Goal: Check status: Check status

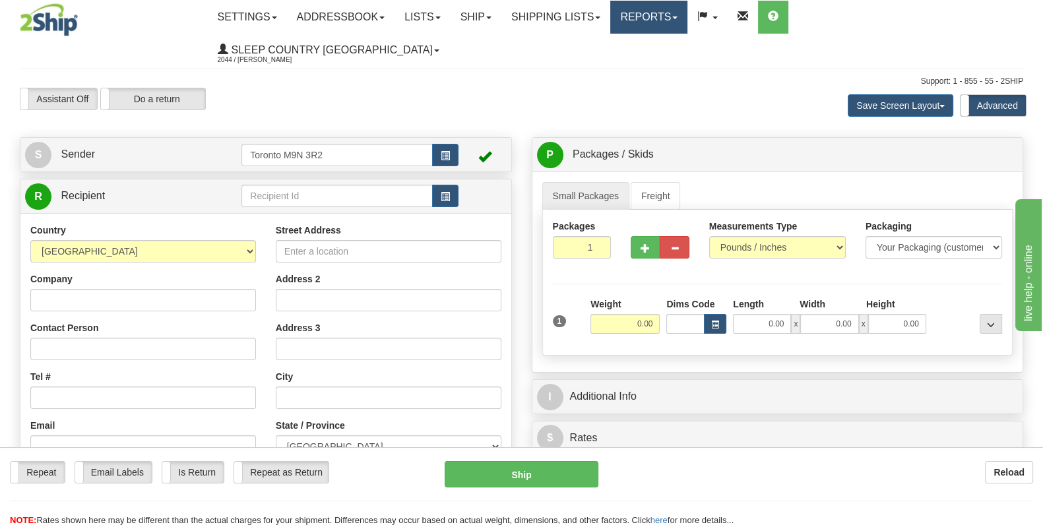
click at [687, 19] on link "Reports" at bounding box center [648, 17] width 77 height 33
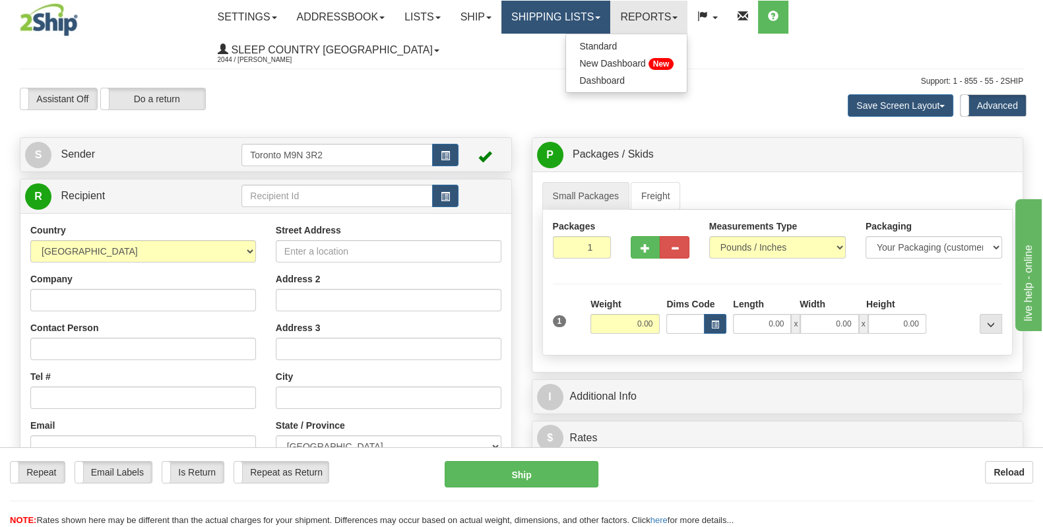
click at [602, 8] on link "Shipping lists" at bounding box center [555, 17] width 109 height 33
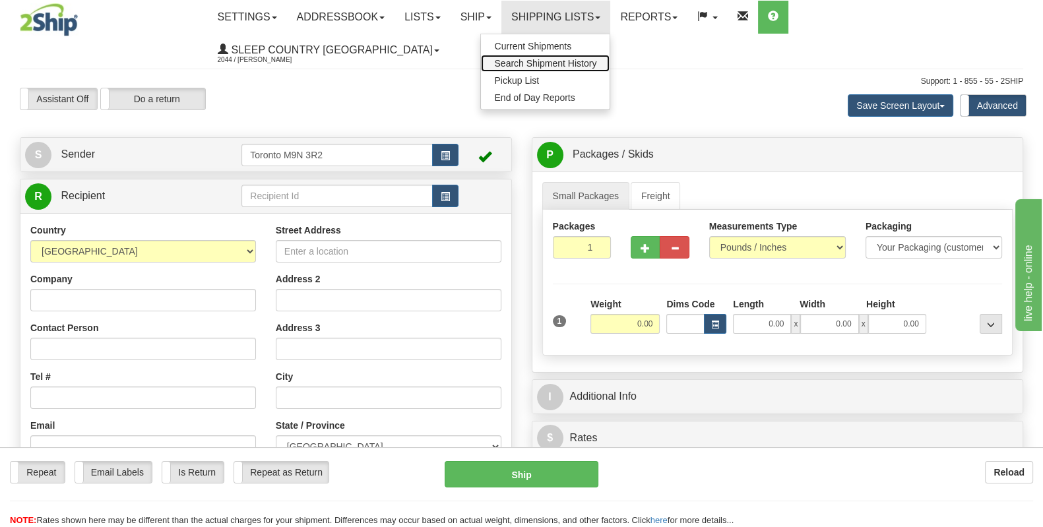
click at [593, 59] on span "Search Shipment History" at bounding box center [545, 63] width 102 height 11
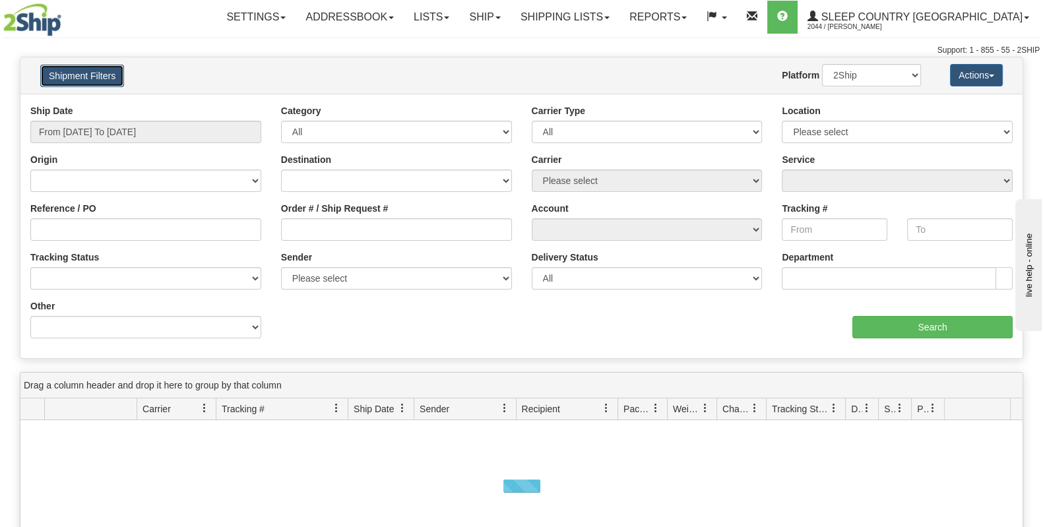
click at [80, 71] on button "Shipment Filters" at bounding box center [82, 76] width 84 height 22
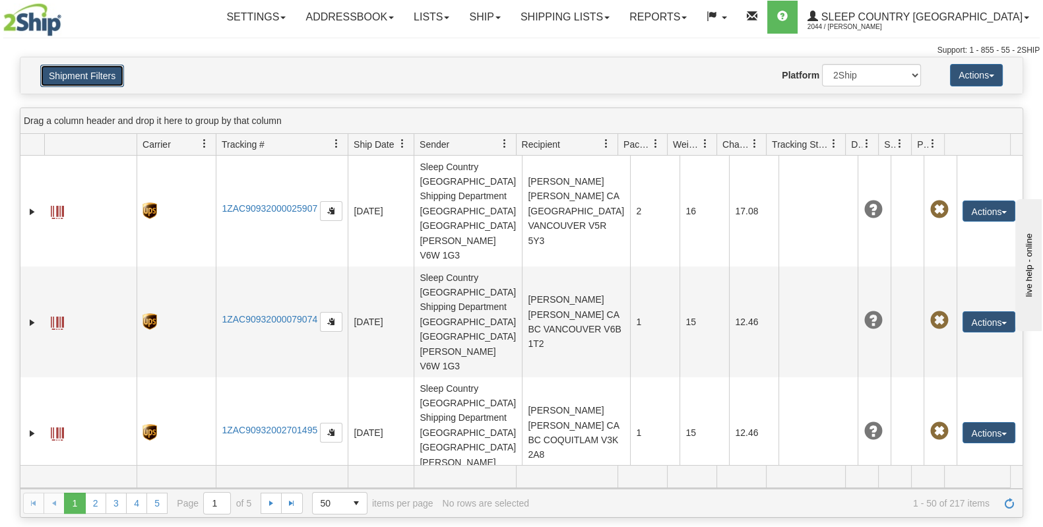
click at [78, 77] on button "Shipment Filters" at bounding box center [82, 76] width 84 height 22
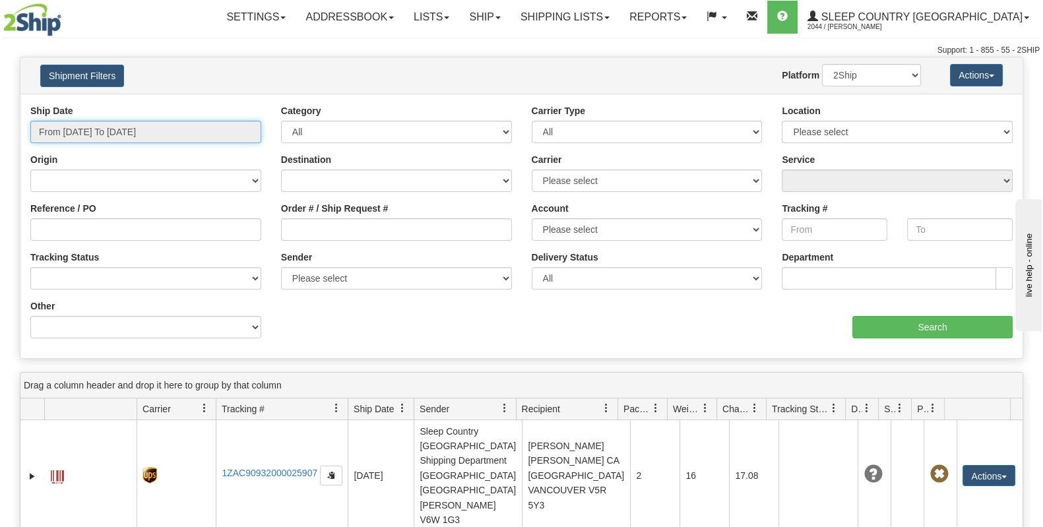
click at [115, 130] on input "From 10/13/2025 To 10/14/2025" at bounding box center [145, 132] width 231 height 22
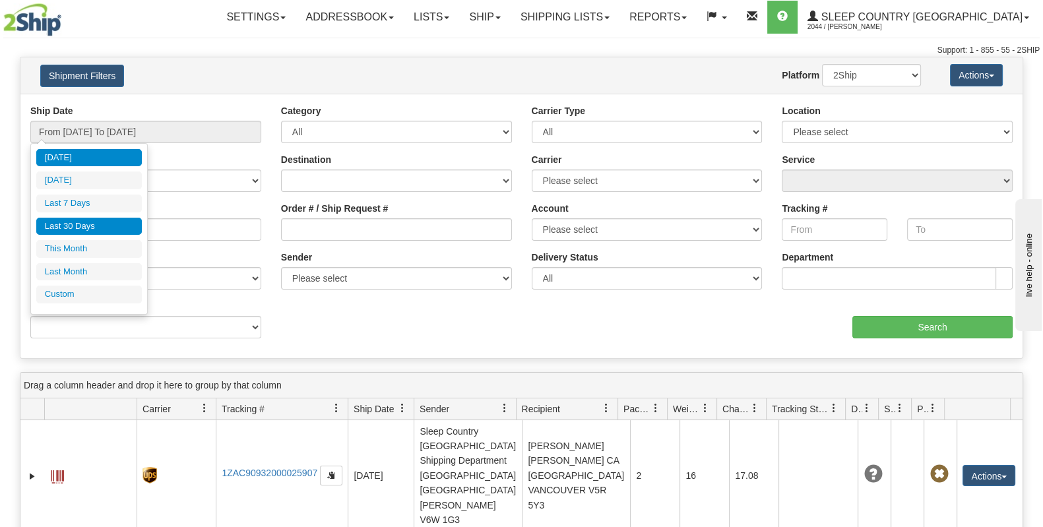
click at [100, 226] on li "Last 30 Days" at bounding box center [89, 227] width 106 height 18
type input "From 09/15/2025 To 10/14/2025"
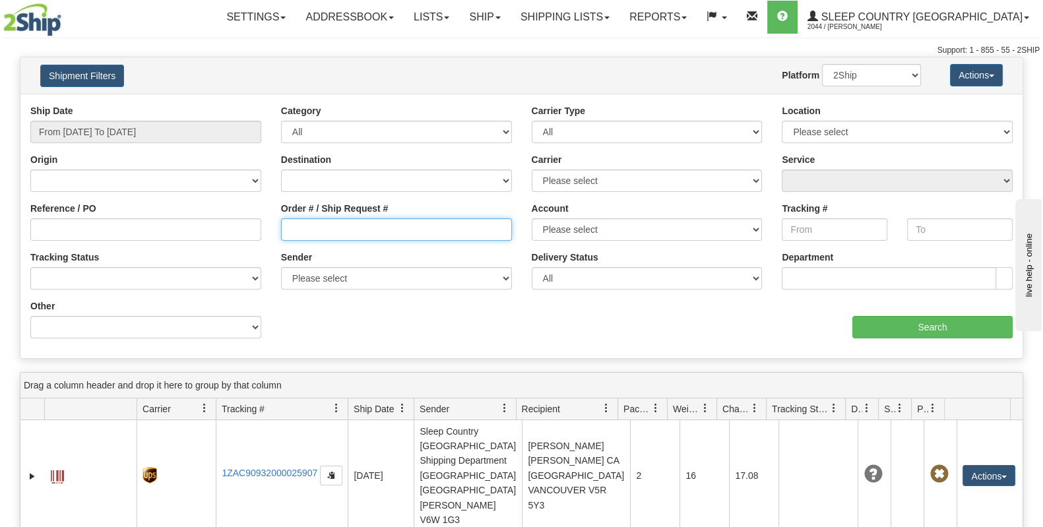
click at [310, 226] on input "Order # / Ship Request #" at bounding box center [396, 229] width 231 height 22
paste input "1507318"
type input "1507318"
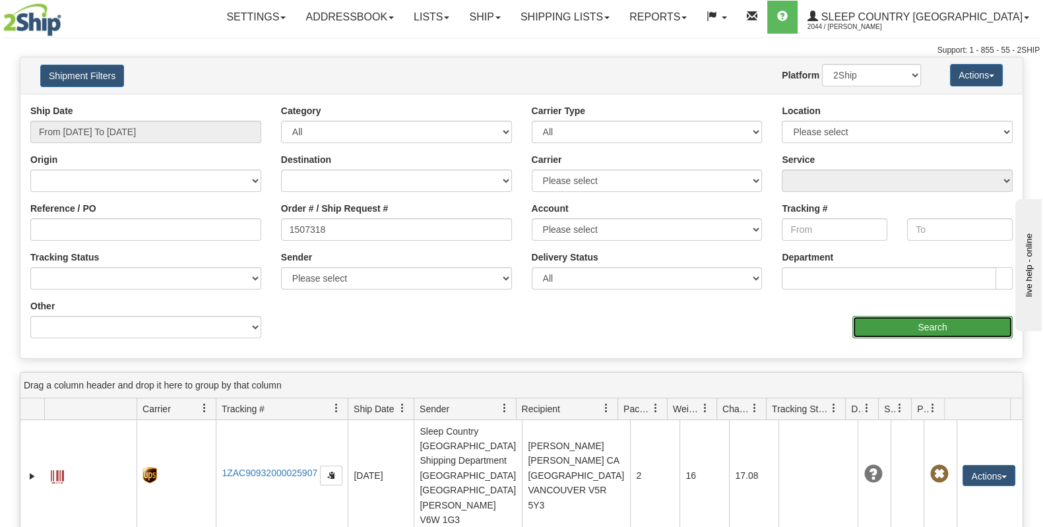
click at [927, 321] on input "Search" at bounding box center [932, 327] width 160 height 22
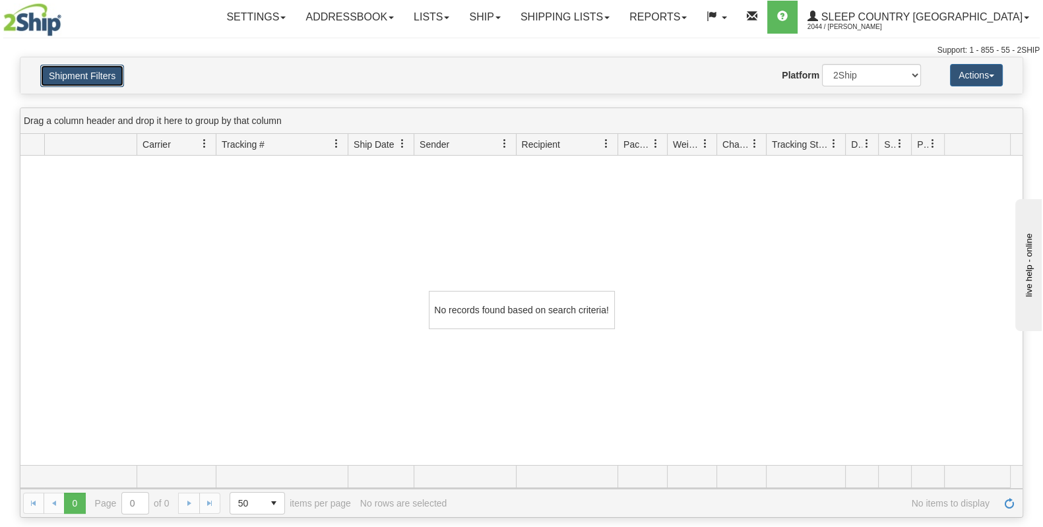
click at [109, 84] on button "Shipment Filters" at bounding box center [82, 76] width 84 height 22
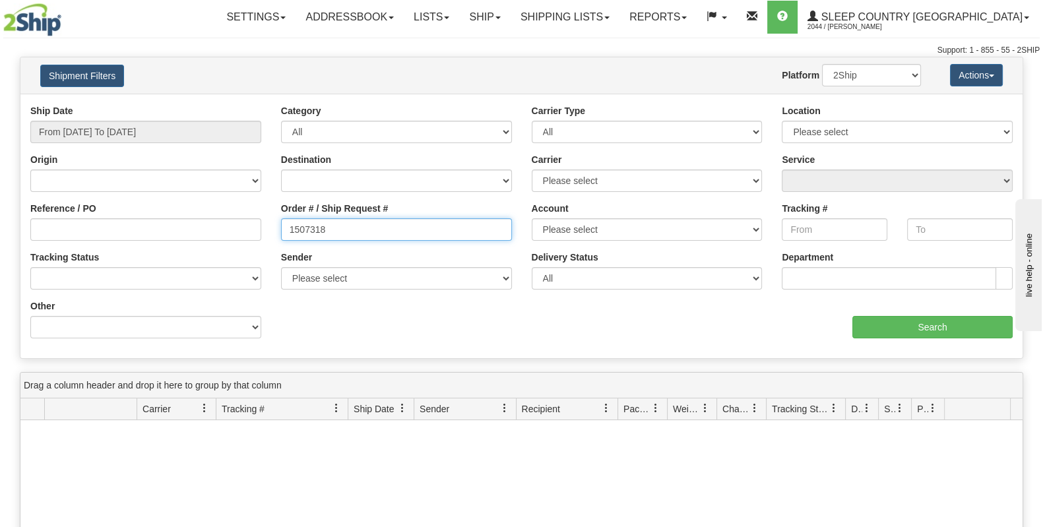
drag, startPoint x: 339, startPoint y: 226, endPoint x: 212, endPoint y: 222, distance: 126.7
click at [212, 104] on div "Reference / PO Order # / Ship Request # 1507318 Account Please select Canada Po…" at bounding box center [521, 104] width 1002 height 0
paste input "9000H970009"
type input "9000H970009"
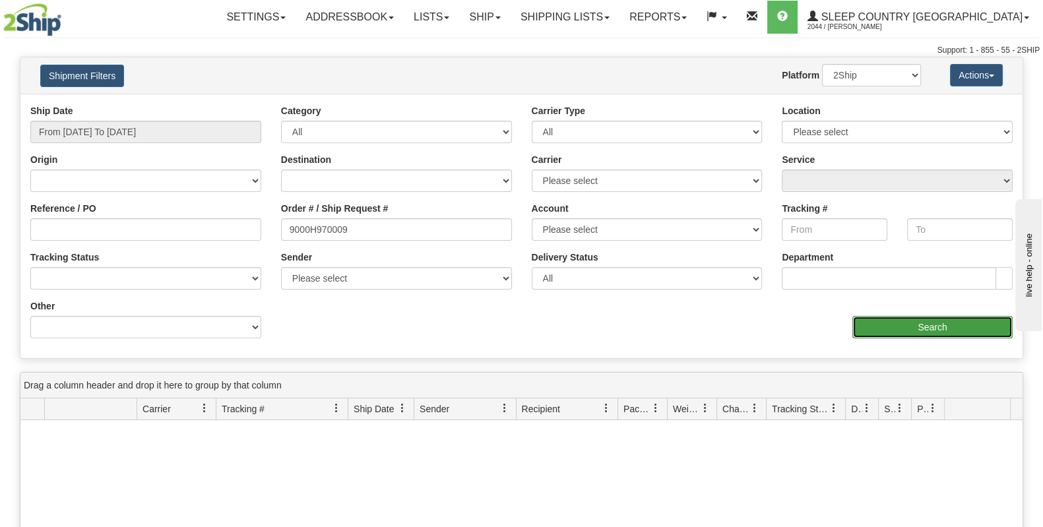
click at [958, 328] on input "Search" at bounding box center [932, 327] width 160 height 22
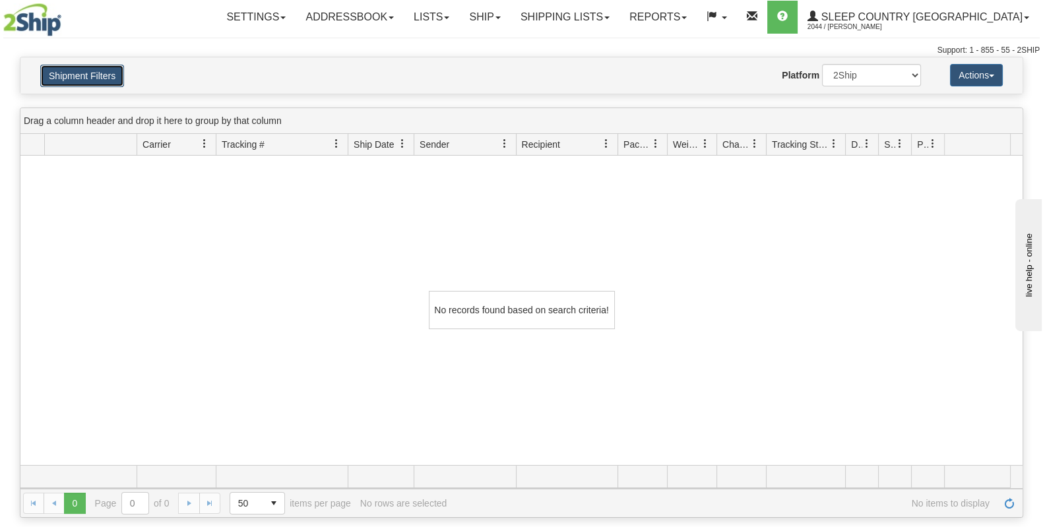
click at [107, 80] on button "Shipment Filters" at bounding box center [82, 76] width 84 height 22
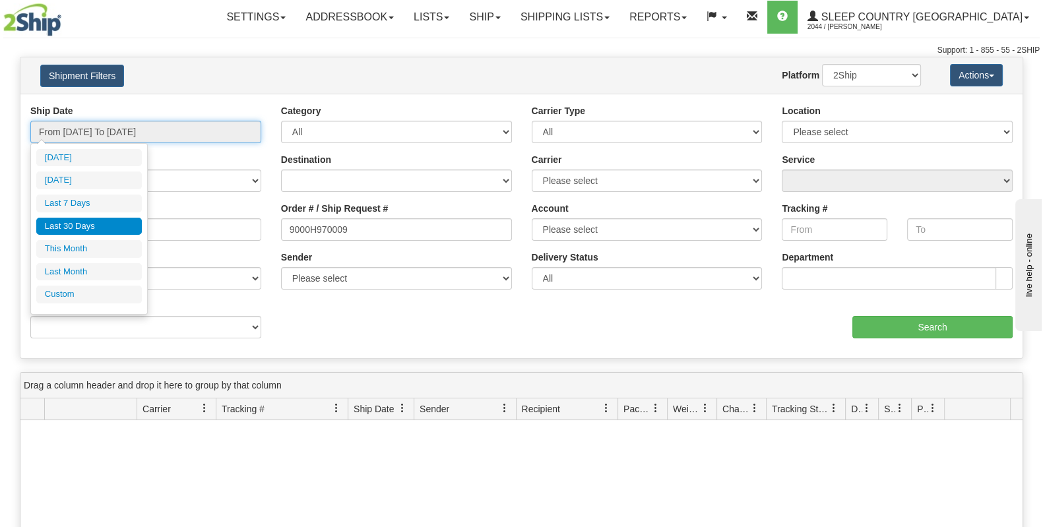
click at [126, 132] on input "From 09/15/2025 To 10/14/2025" at bounding box center [145, 132] width 231 height 22
click at [97, 226] on li "Last 30 Days" at bounding box center [89, 227] width 106 height 18
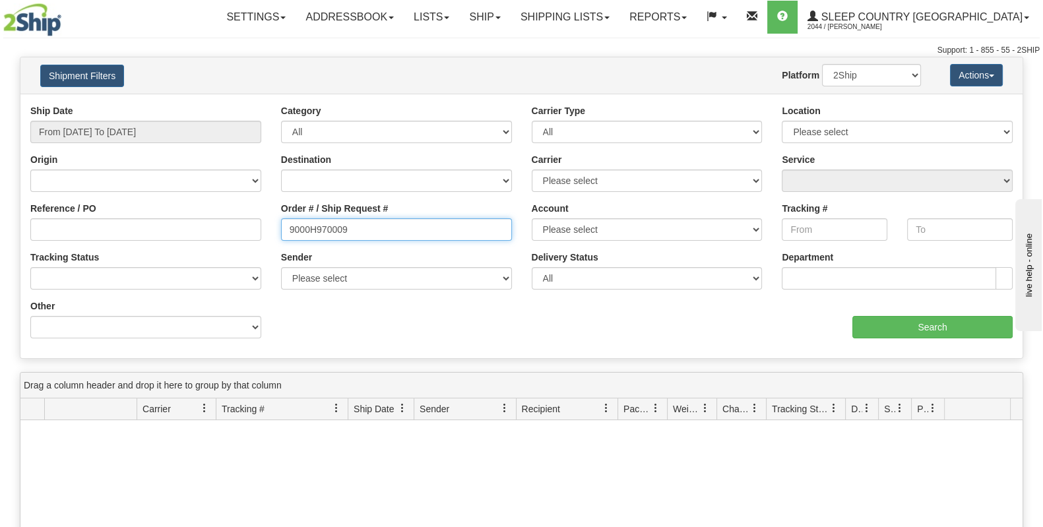
drag, startPoint x: 385, startPoint y: 230, endPoint x: 121, endPoint y: 239, distance: 263.4
click at [121, 104] on div "Reference / PO Order # / Ship Request # 9000H970009 Account Please select Canad…" at bounding box center [521, 104] width 1002 height 0
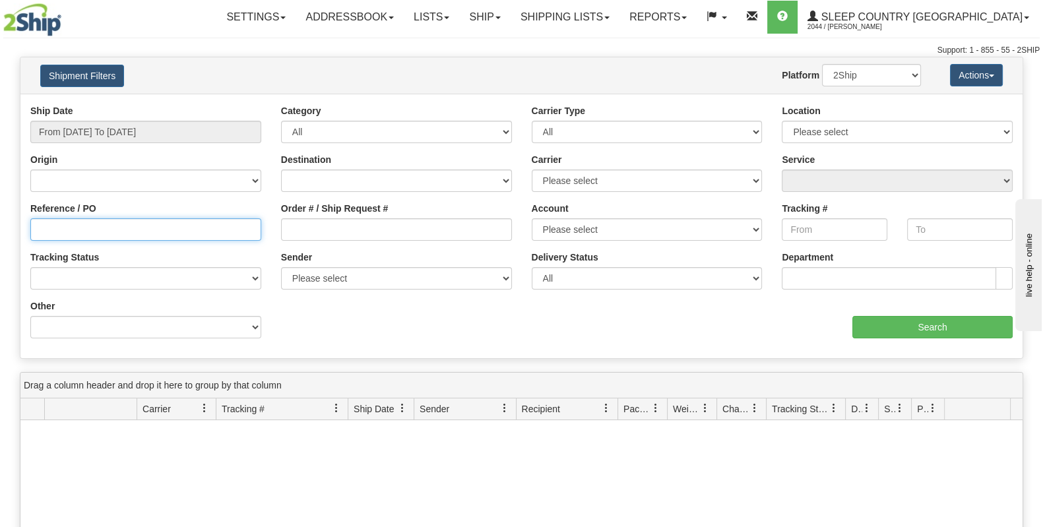
click at [75, 232] on input "Reference / PO" at bounding box center [145, 229] width 231 height 22
paste input "9000H970009"
type input "9000H970009"
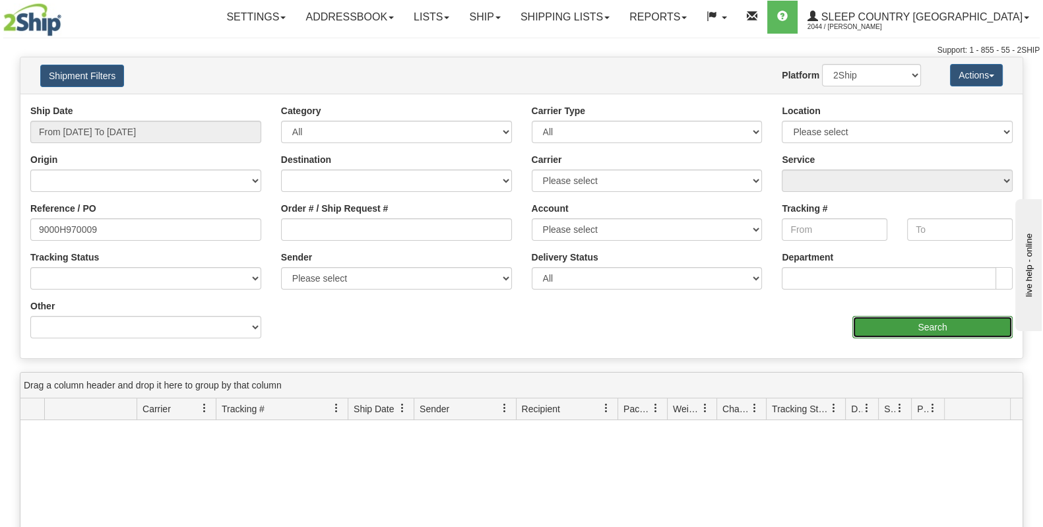
click at [906, 327] on input "Search" at bounding box center [932, 327] width 160 height 22
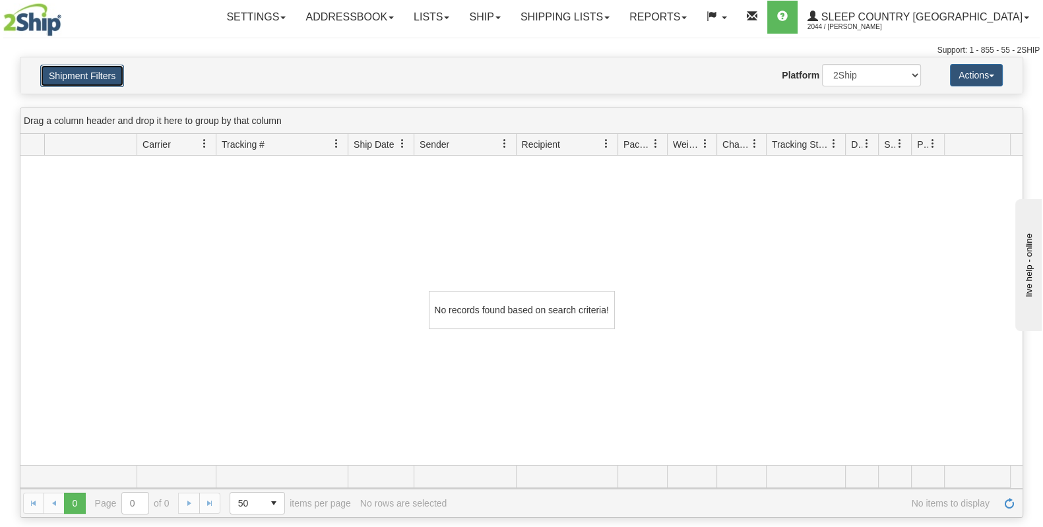
click at [98, 71] on button "Shipment Filters" at bounding box center [82, 76] width 84 height 22
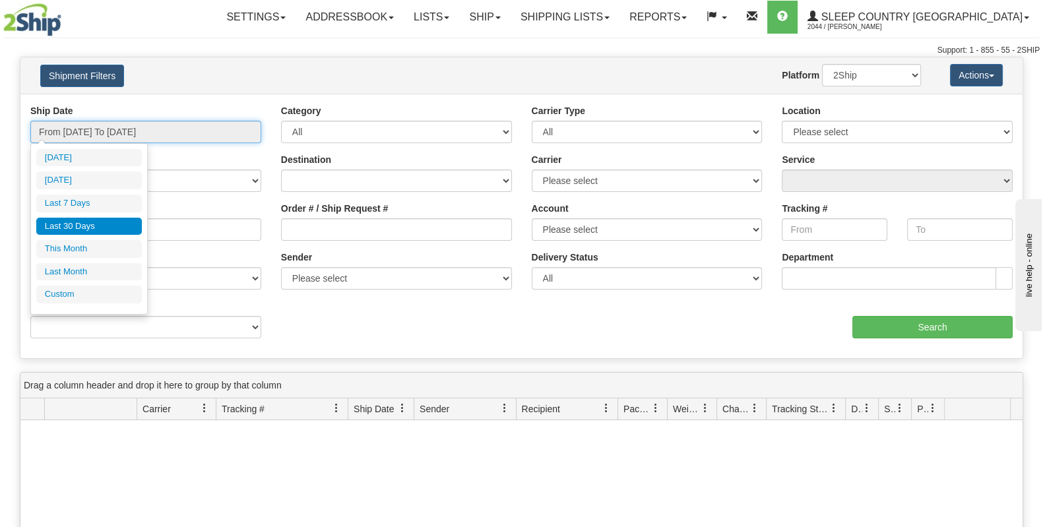
click at [251, 125] on input "From 09/15/2025 To 10/14/2025" at bounding box center [145, 132] width 231 height 22
click at [129, 230] on li "Last 30 Days" at bounding box center [89, 227] width 106 height 18
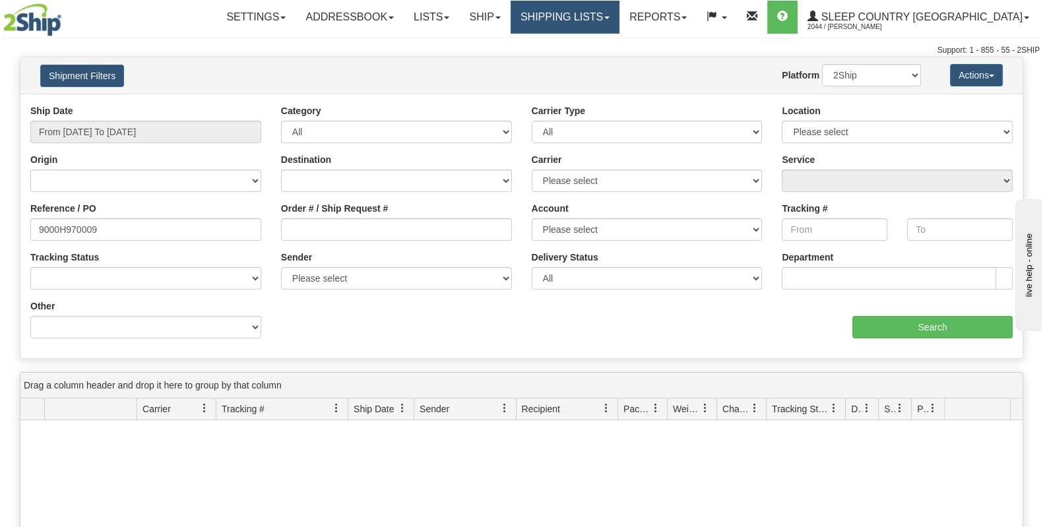
click at [616, 17] on link "Shipping lists" at bounding box center [565, 17] width 109 height 33
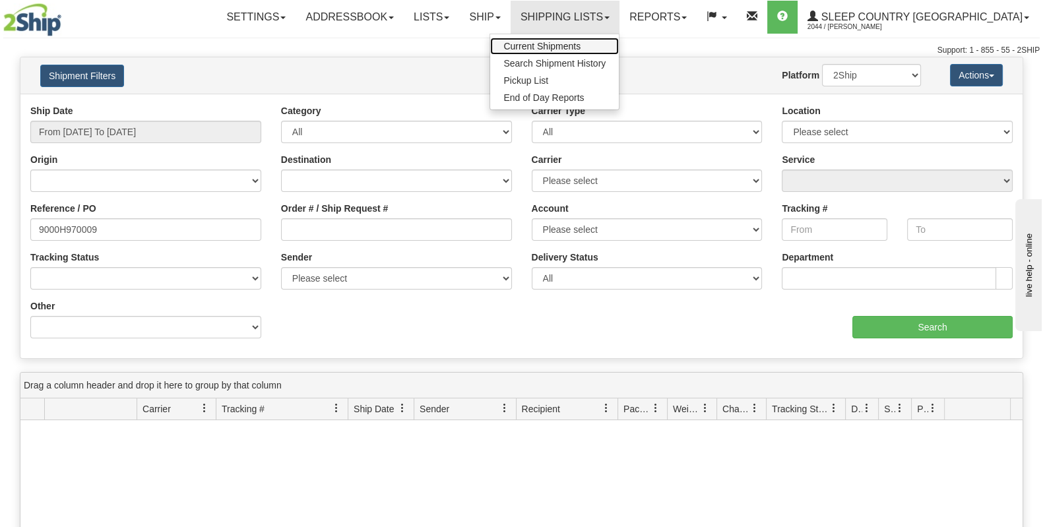
click at [580, 44] on span "Current Shipments" at bounding box center [541, 46] width 77 height 11
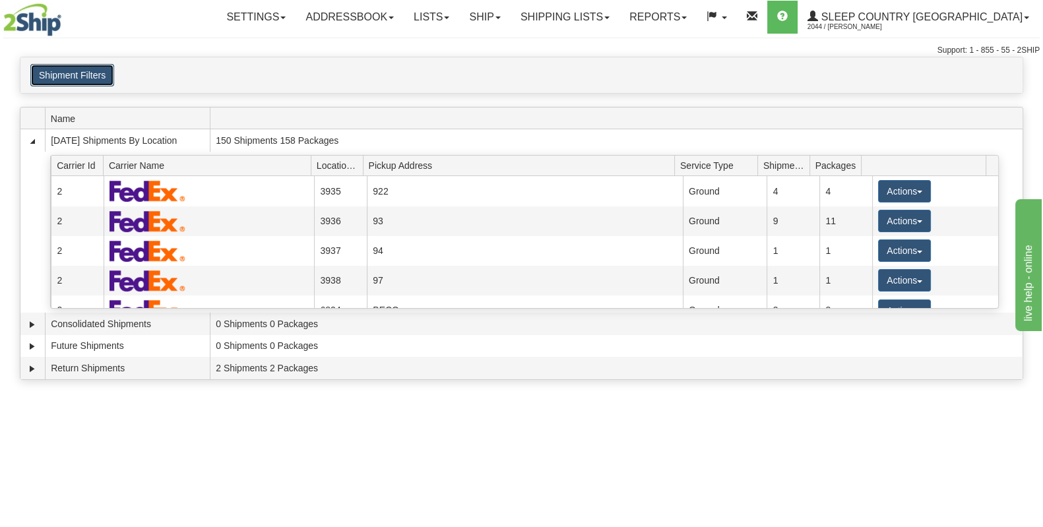
click at [76, 73] on button "Shipment Filters" at bounding box center [72, 75] width 84 height 22
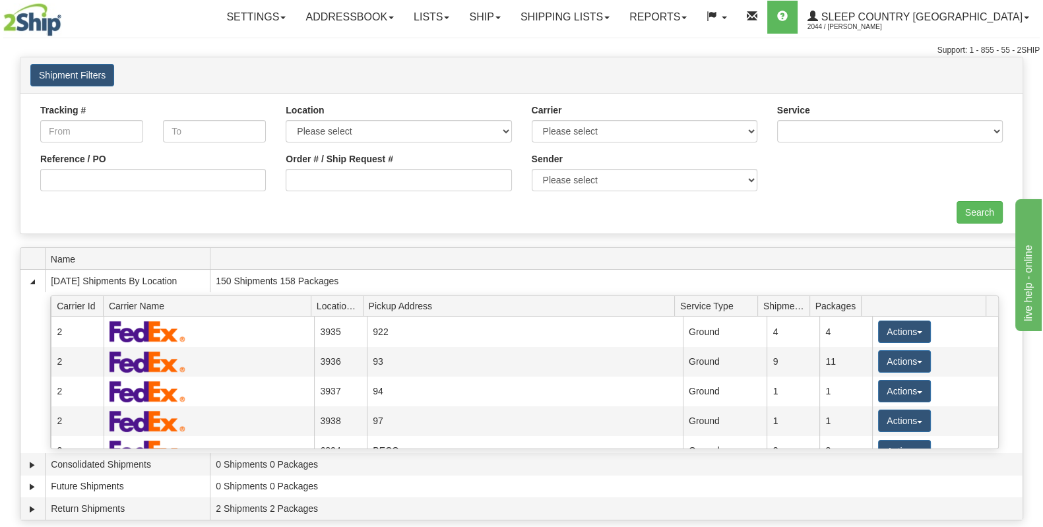
click at [321, 166] on div "Order # / Ship Request #" at bounding box center [399, 171] width 226 height 39
click at [327, 189] on input "Order # / Ship Request #" at bounding box center [399, 180] width 226 height 22
paste input "9000H970009"
type input "9000H970009"
click at [964, 206] on input "Search" at bounding box center [979, 212] width 46 height 22
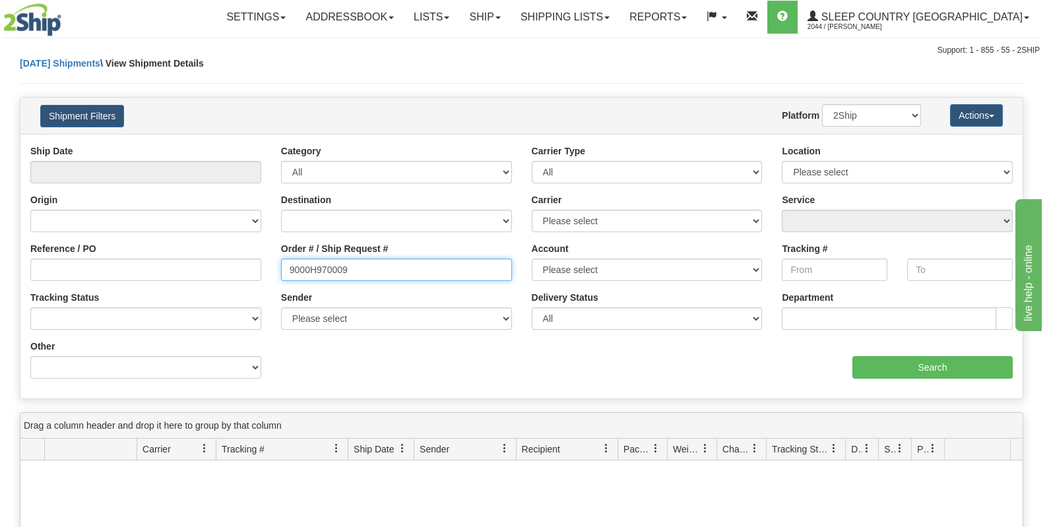
click at [117, 144] on div "Reference / PO Order # / Ship Request # 9000H970009 Account Please select Canad…" at bounding box center [521, 144] width 1002 height 0
type input "<"
click at [146, 278] on input "Reference / PO" at bounding box center [145, 270] width 231 height 22
paste input "9000H970009"
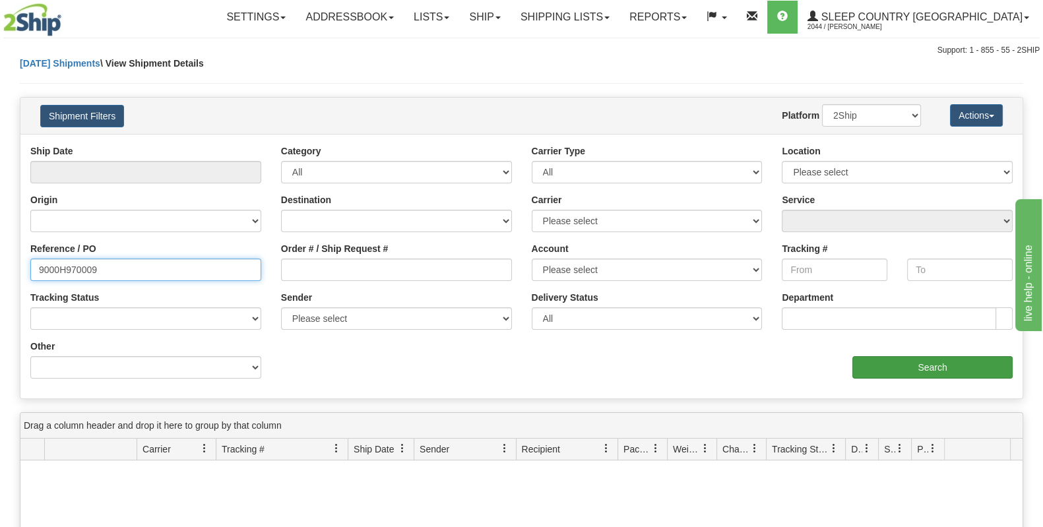
type input "9000H970009"
click at [979, 356] on input "Search" at bounding box center [932, 367] width 160 height 22
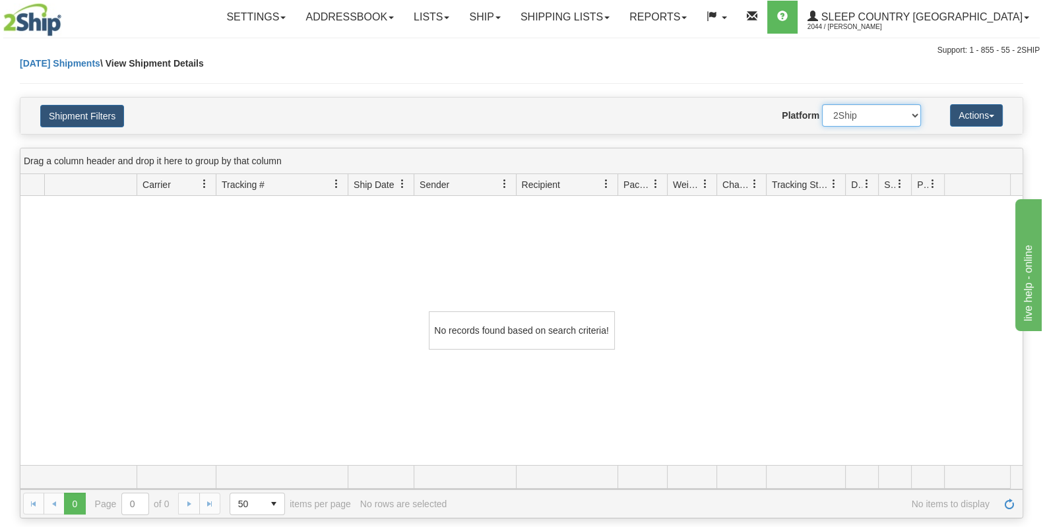
click at [858, 119] on select "2Ship Imported" at bounding box center [871, 115] width 99 height 22
select select "1"
click at [822, 104] on select "2Ship Imported" at bounding box center [871, 115] width 99 height 22
click at [108, 111] on button "Shipment Filters" at bounding box center [82, 116] width 84 height 22
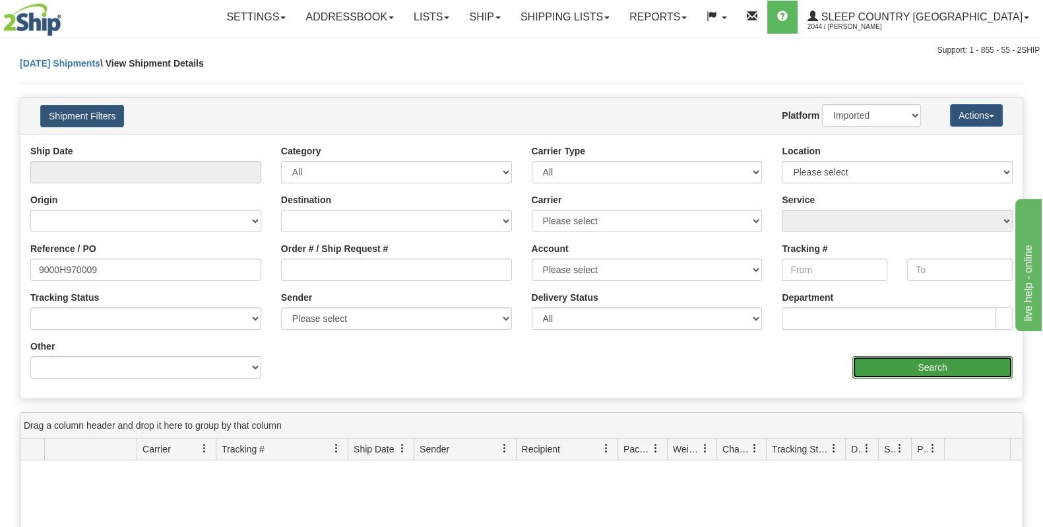
click at [904, 367] on input "Search" at bounding box center [932, 367] width 160 height 22
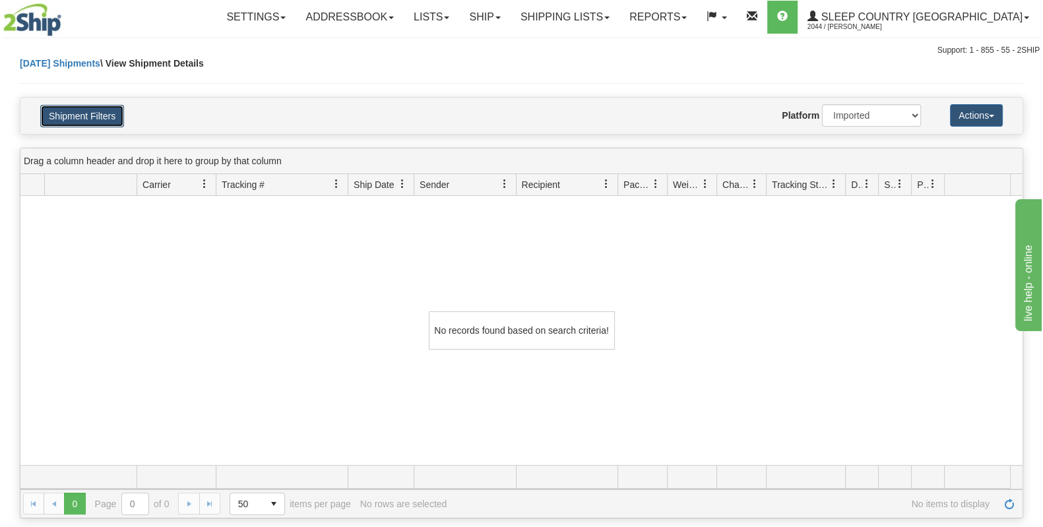
click at [104, 125] on button "Shipment Filters" at bounding box center [82, 116] width 84 height 22
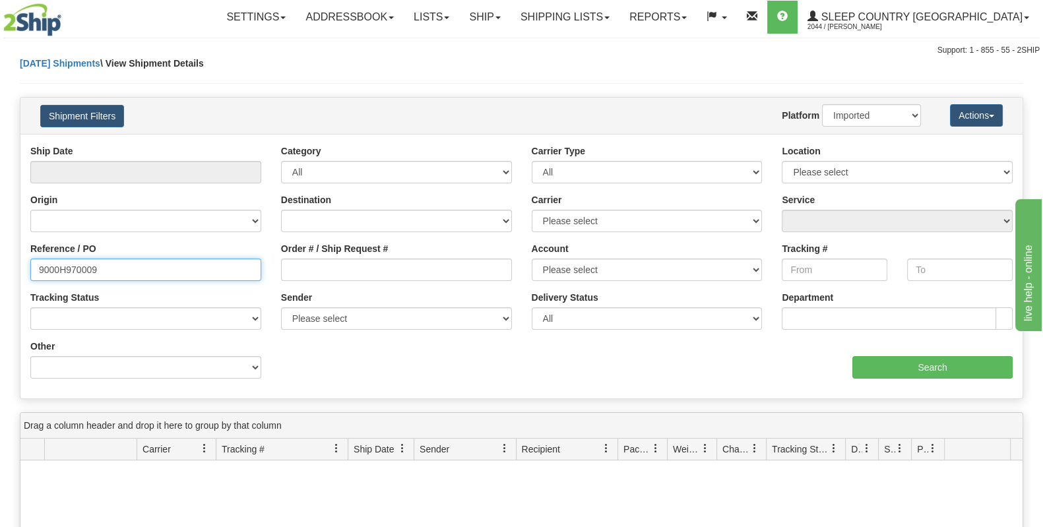
drag, startPoint x: 42, startPoint y: 262, endPoint x: 1, endPoint y: 271, distance: 41.9
click at [1, 271] on div "Please wait... × Confirm Delete Delete Cancel × Confirm Delete Yes No Cancel × …" at bounding box center [521, 420] width 1043 height 726
click at [336, 239] on div "Destination Canada United States Mexico Puerto Rico Romania Australia New Zeala…" at bounding box center [396, 217] width 251 height 49
click at [327, 268] on input "Order # / Ship Request #" at bounding box center [396, 270] width 231 height 22
paste input "9000H970009"
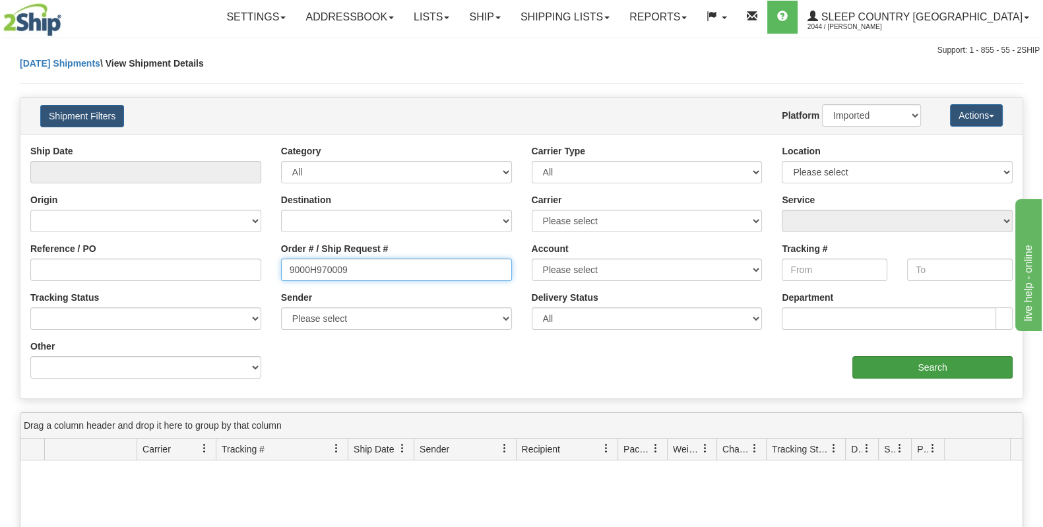
type input "9000H970009"
click at [954, 369] on input "Search" at bounding box center [932, 367] width 160 height 22
